Goal: Task Accomplishment & Management: Manage account settings

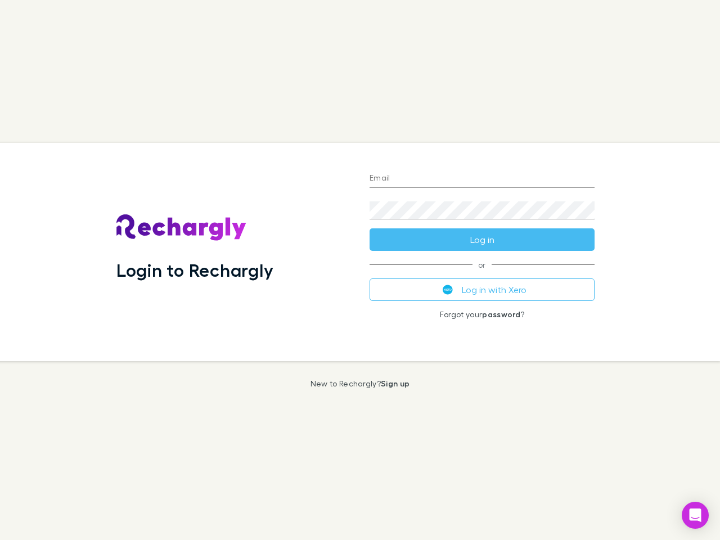
click at [360, 270] on div "Login to Rechargly" at bounding box center [233, 252] width 253 height 218
click at [482, 179] on input "Email" at bounding box center [481, 179] width 225 height 18
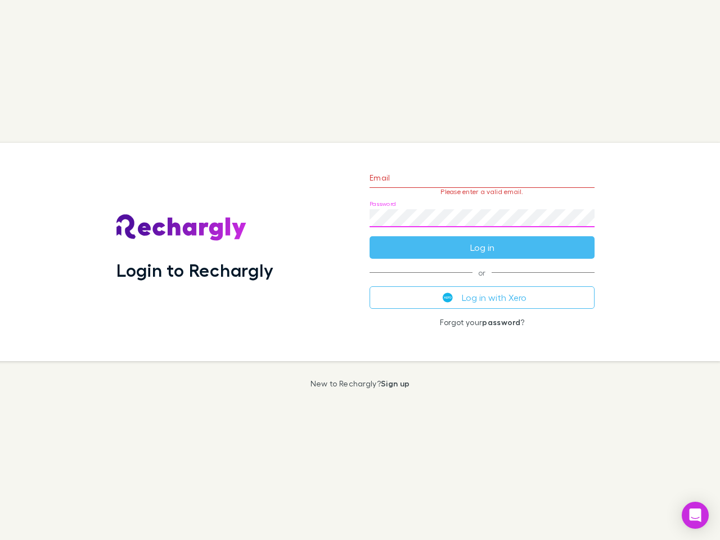
click at [482, 240] on form "Email Please enter a valid email. Password Log in" at bounding box center [481, 210] width 225 height 98
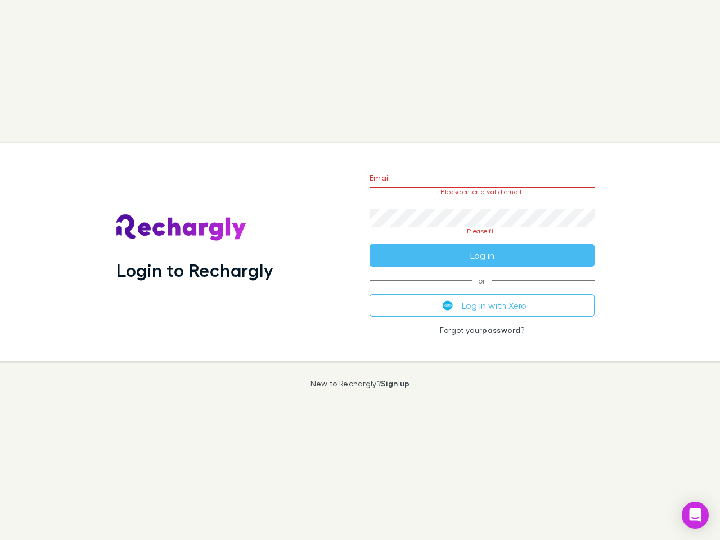
click at [482, 290] on div "Email Please enter a valid email. Password Please fill Log in or Log in with Xe…" at bounding box center [481, 252] width 243 height 218
click at [695, 515] on icon "Open Intercom Messenger" at bounding box center [695, 514] width 12 height 13
